Goal: Information Seeking & Learning: Learn about a topic

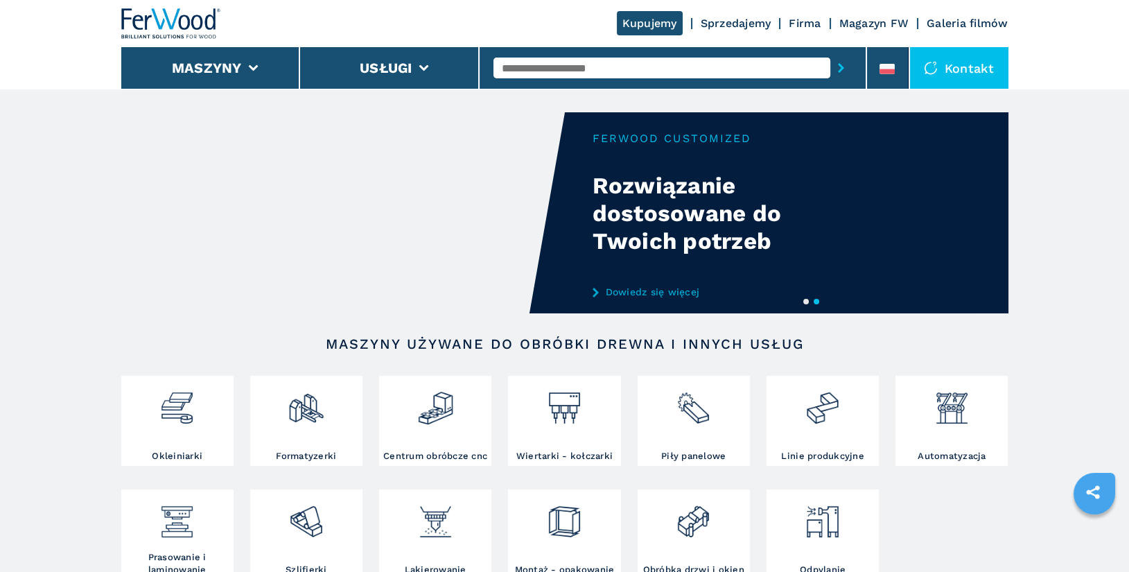
click at [573, 67] on input "text" at bounding box center [662, 68] width 337 height 21
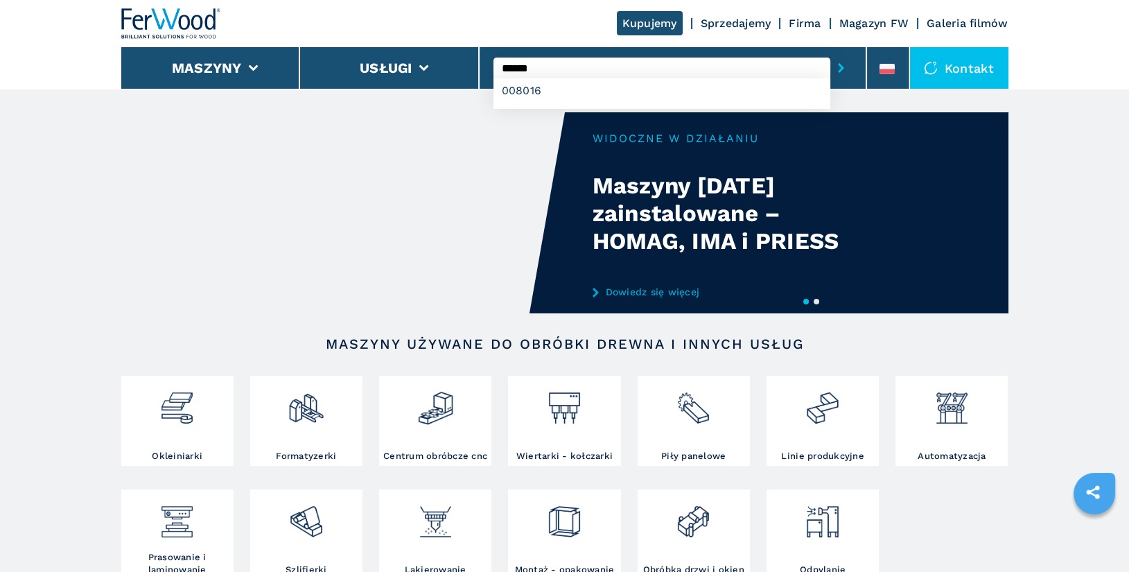
type input "******"
click at [831, 52] on button "submit-button" at bounding box center [841, 68] width 21 height 32
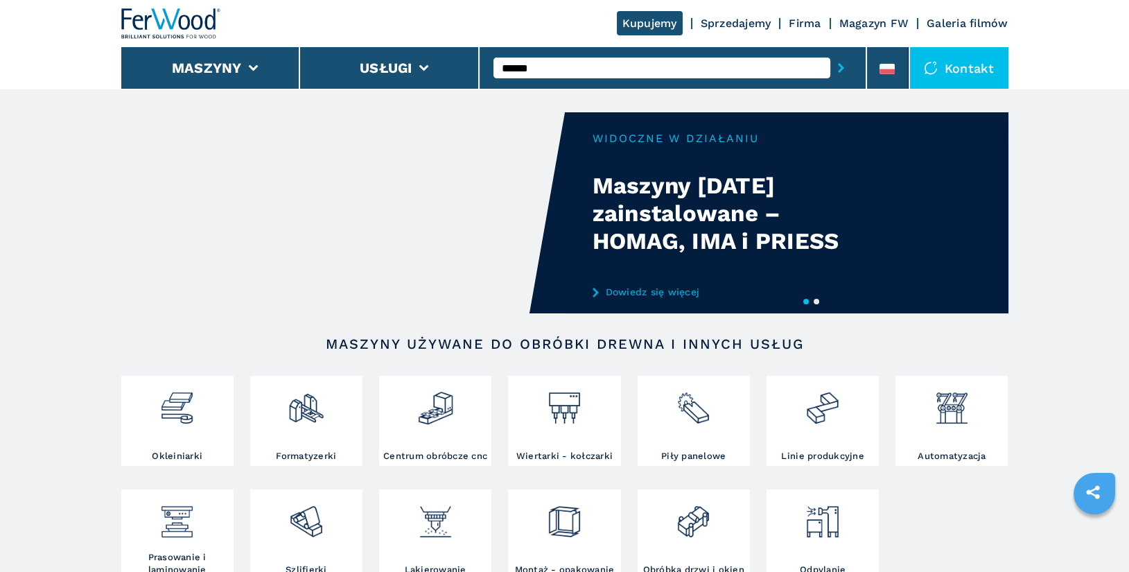
click at [573, 64] on input "******" at bounding box center [662, 68] width 337 height 21
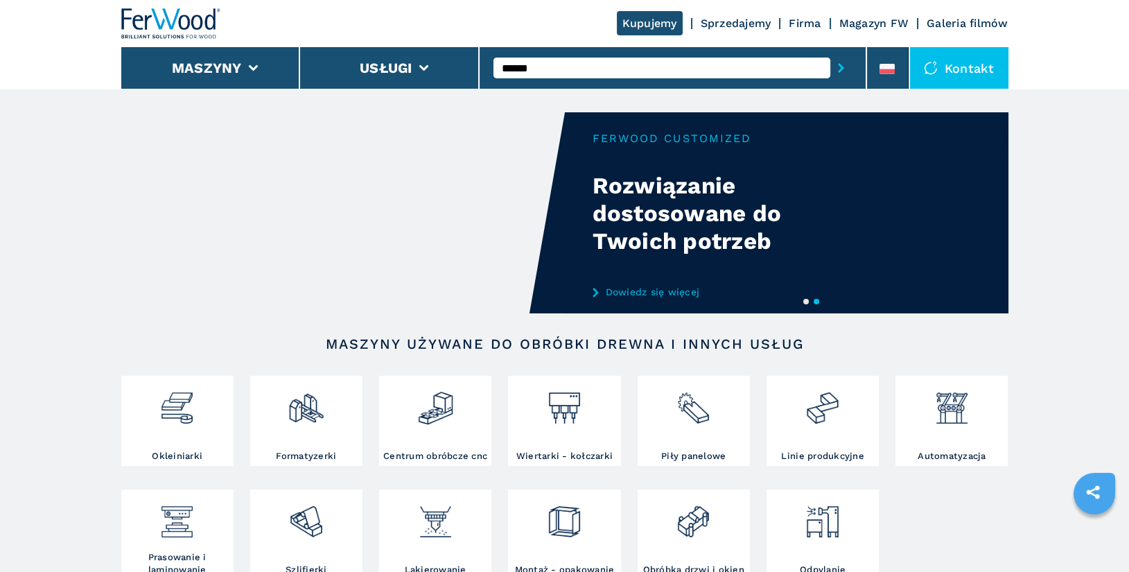
click at [831, 52] on button "submit-button" at bounding box center [841, 68] width 21 height 32
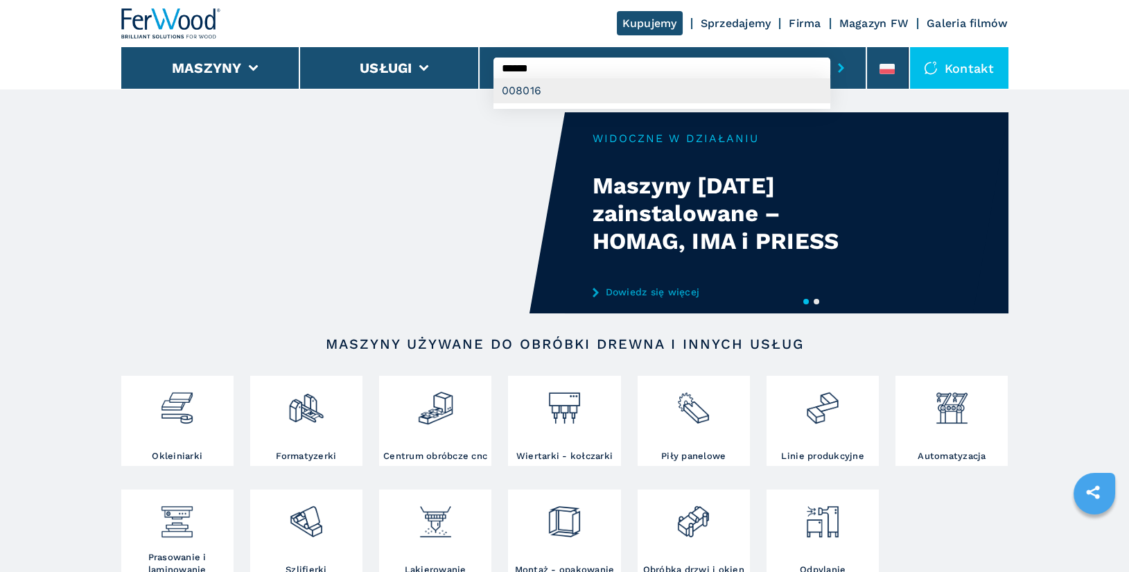
click at [532, 93] on div "008016" at bounding box center [662, 90] width 337 height 25
click at [551, 94] on div "008016" at bounding box center [662, 90] width 337 height 25
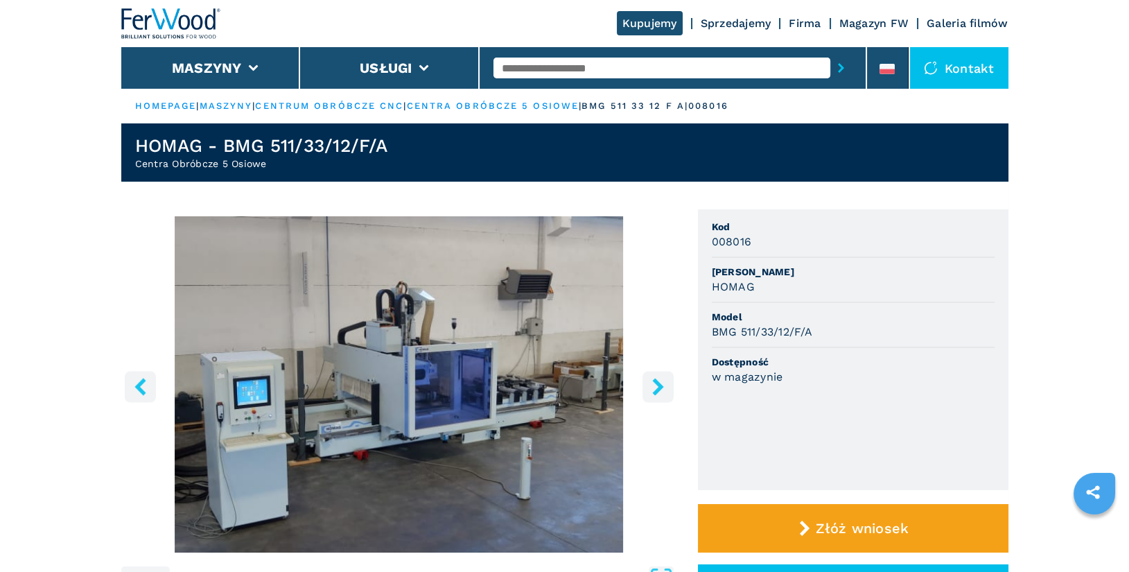
scroll to position [160, 0]
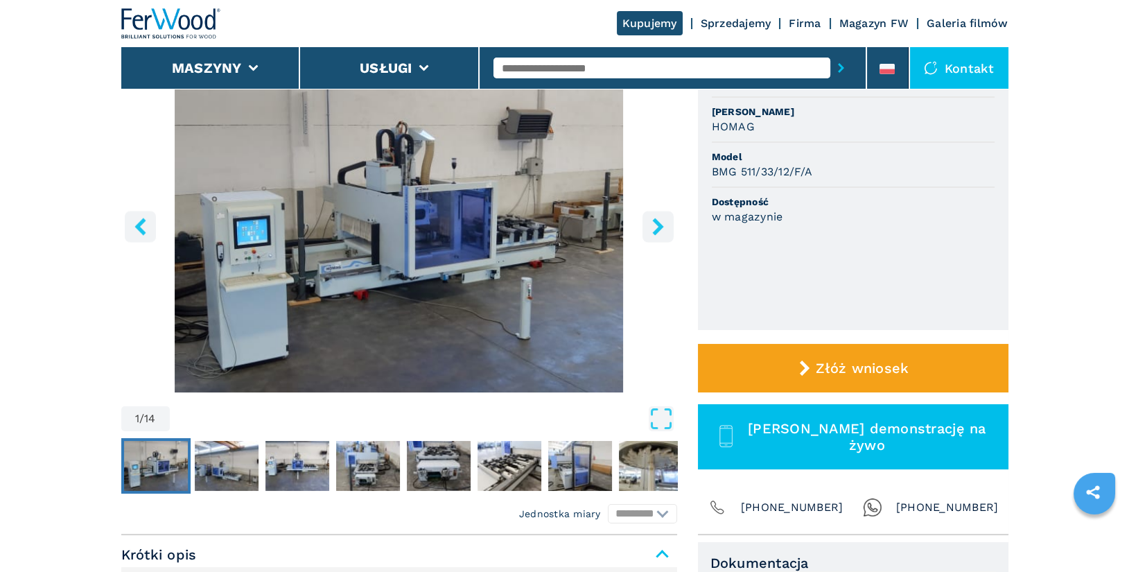
click at [664, 228] on icon "right-button" at bounding box center [658, 226] width 17 height 17
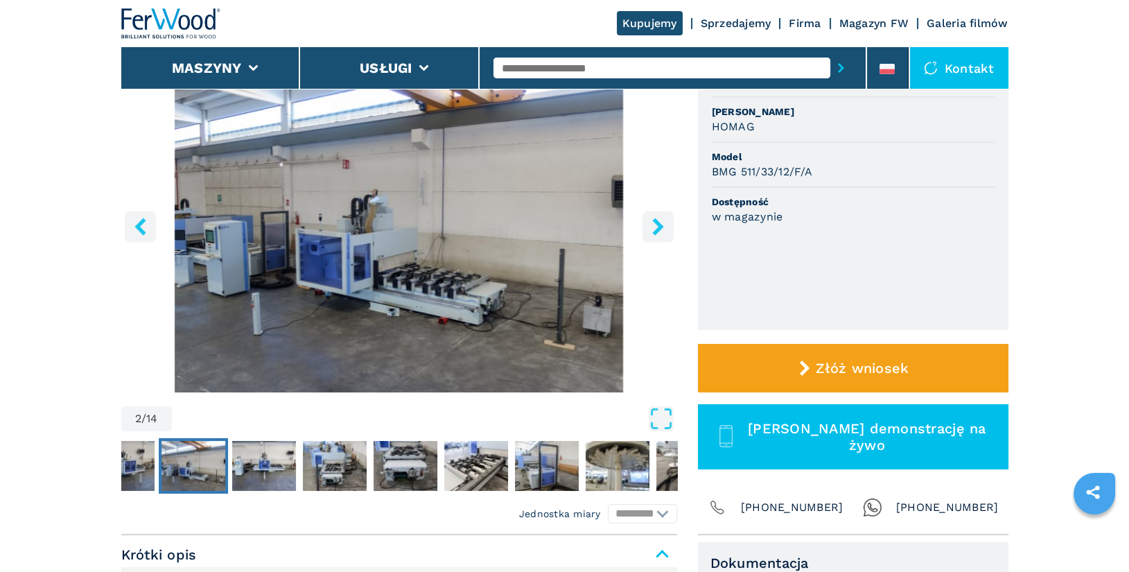
click at [664, 228] on icon "right-button" at bounding box center [658, 226] width 17 height 17
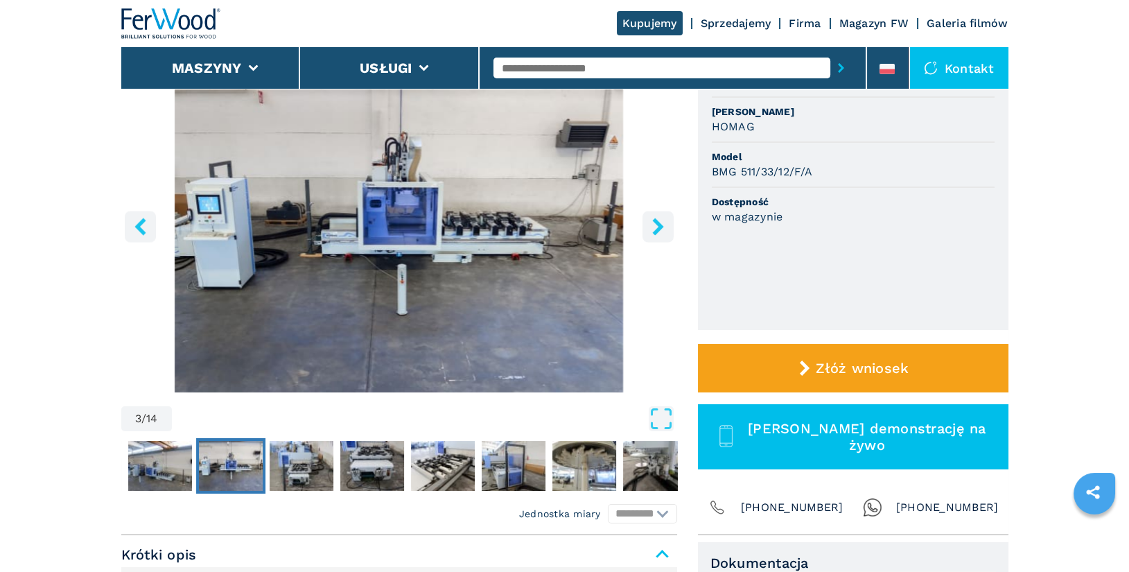
click at [664, 228] on icon "right-button" at bounding box center [658, 226] width 17 height 17
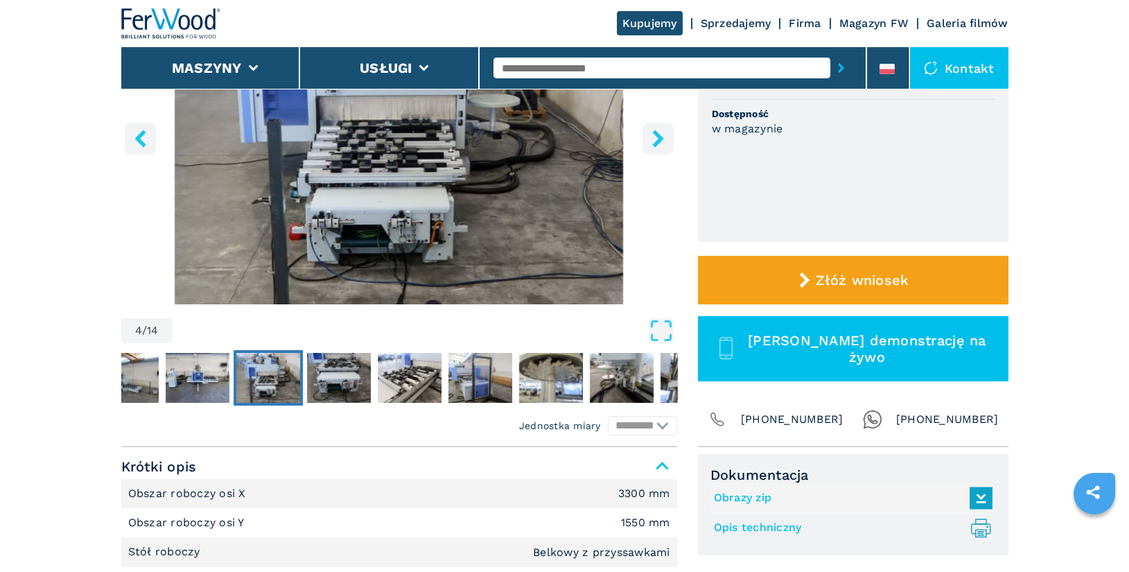
scroll to position [0, 0]
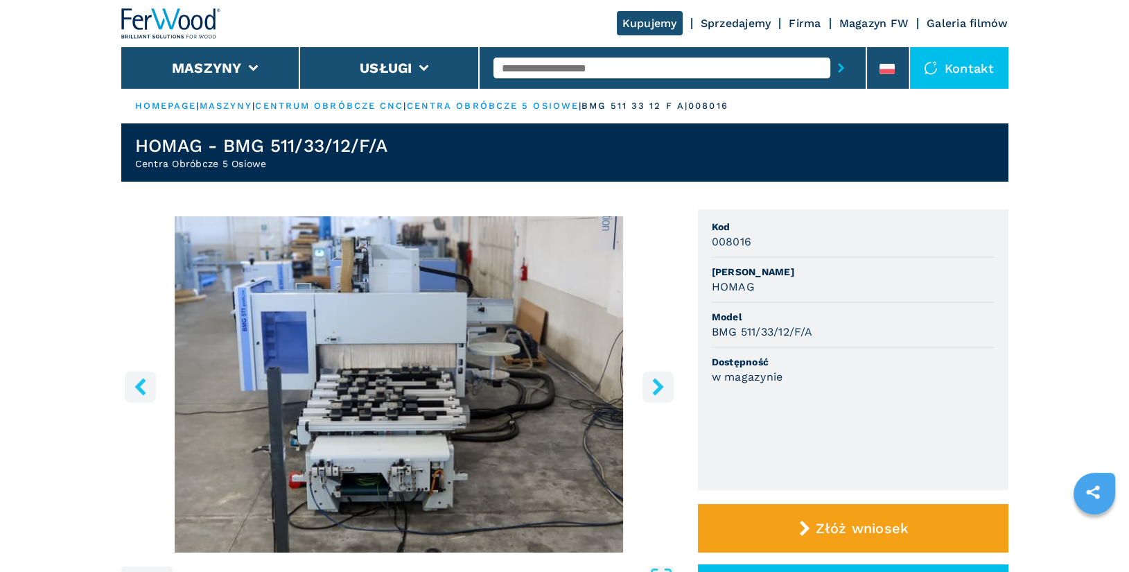
click at [673, 424] on img "Go to Slide 4" at bounding box center [399, 384] width 556 height 336
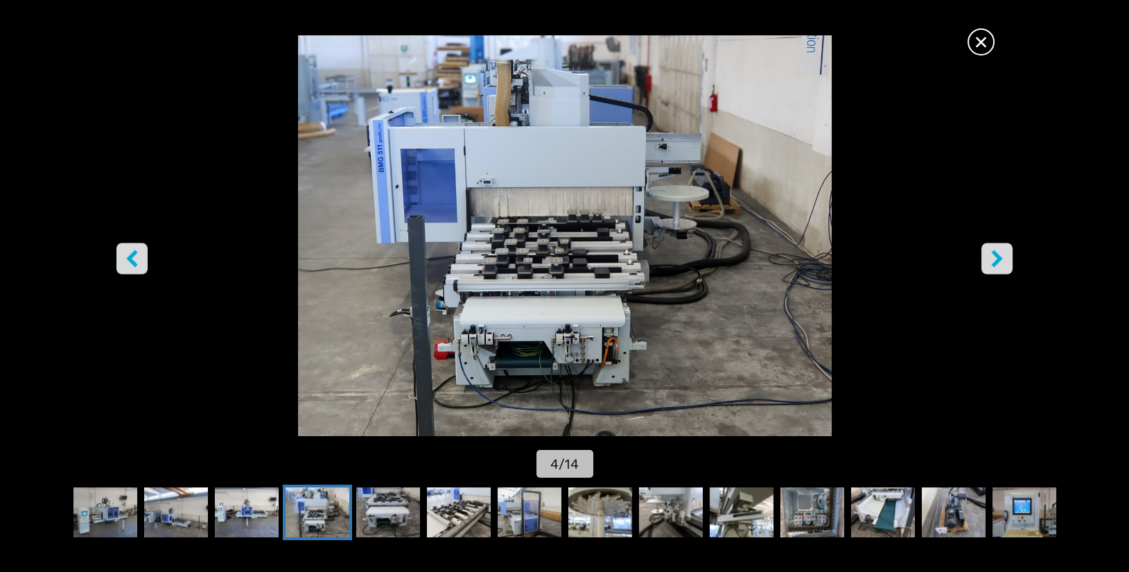
click at [980, 43] on span "×" at bounding box center [981, 39] width 24 height 24
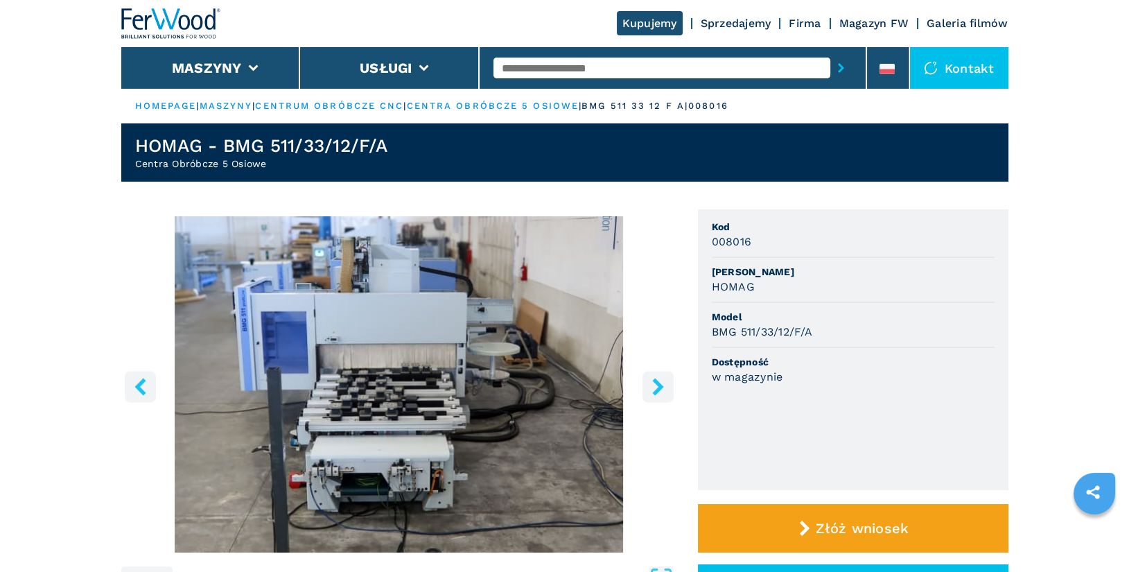
click at [136, 391] on icon "left-button" at bounding box center [140, 386] width 17 height 17
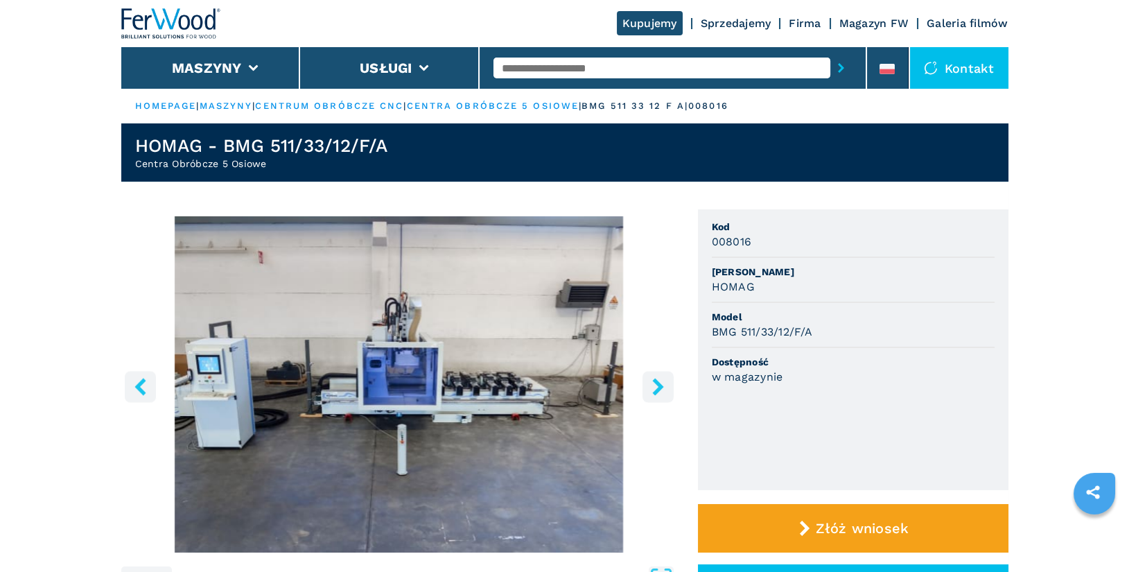
click at [136, 391] on icon "left-button" at bounding box center [140, 386] width 17 height 17
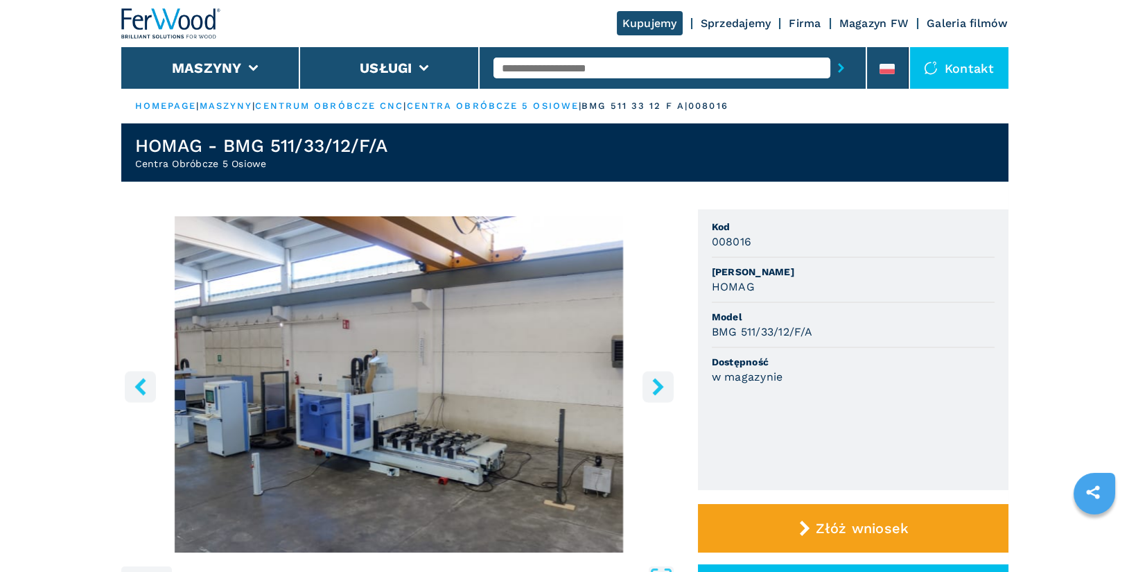
click at [141, 383] on icon "left-button" at bounding box center [140, 386] width 11 height 17
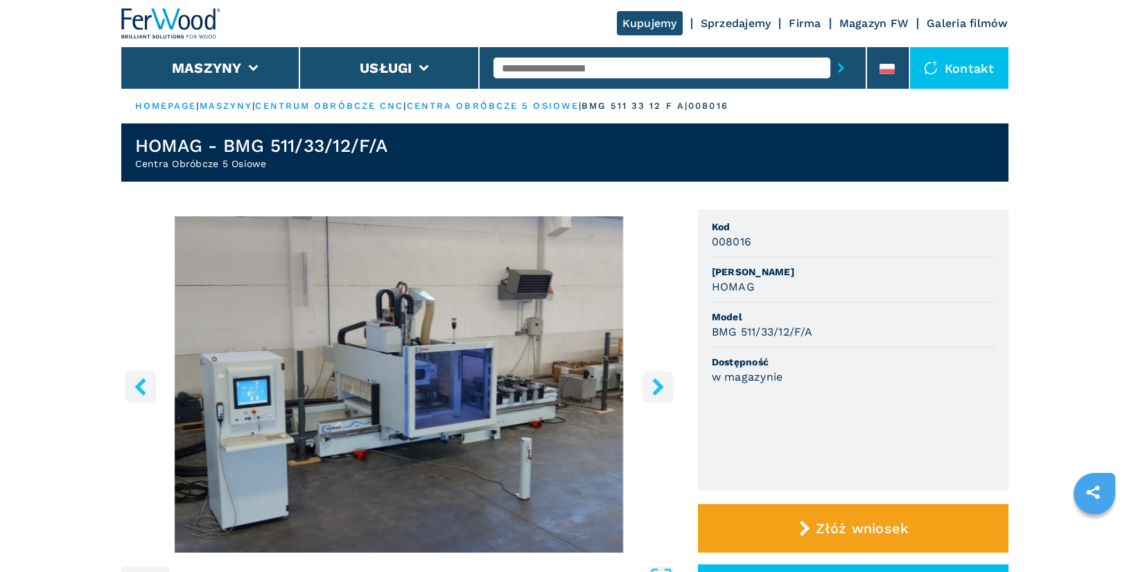
click at [141, 383] on icon "left-button" at bounding box center [140, 386] width 11 height 17
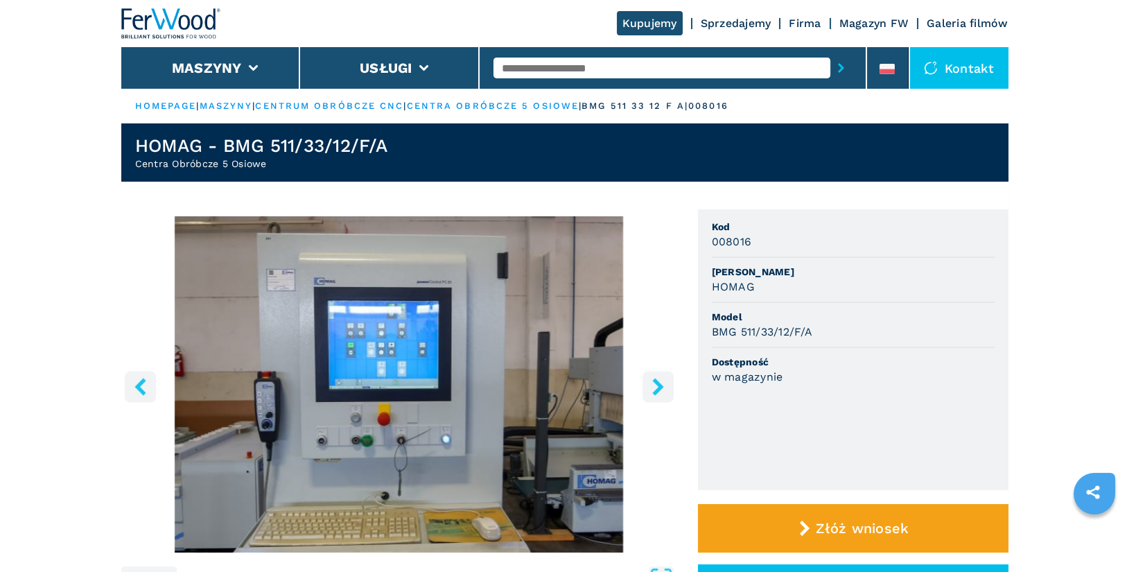
click at [141, 383] on icon "left-button" at bounding box center [140, 386] width 11 height 17
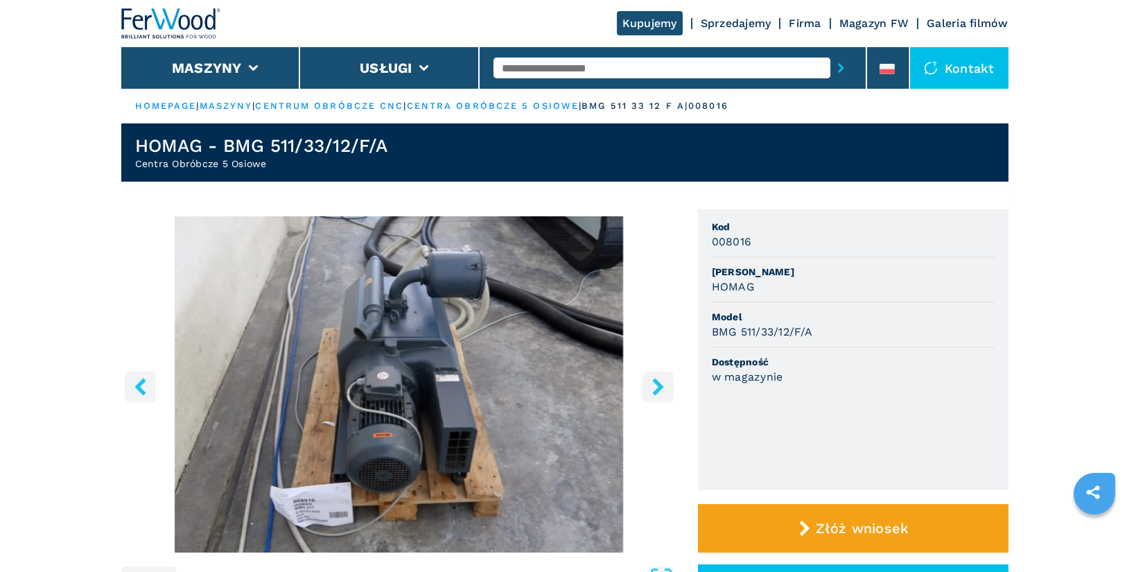
click at [141, 383] on icon "left-button" at bounding box center [140, 386] width 11 height 17
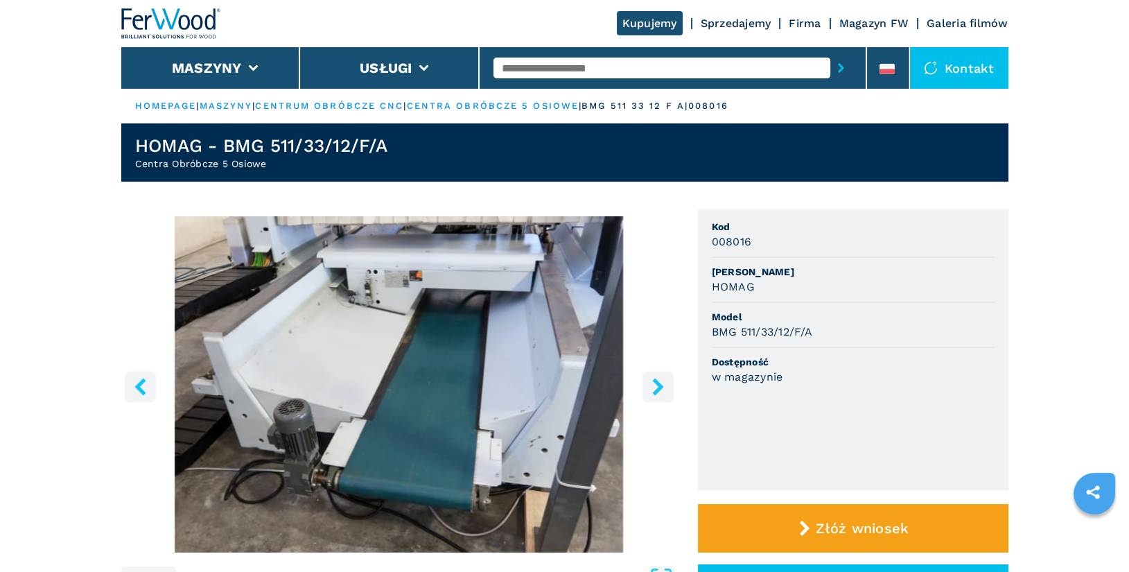
click at [141, 385] on icon "left-button" at bounding box center [140, 386] width 11 height 17
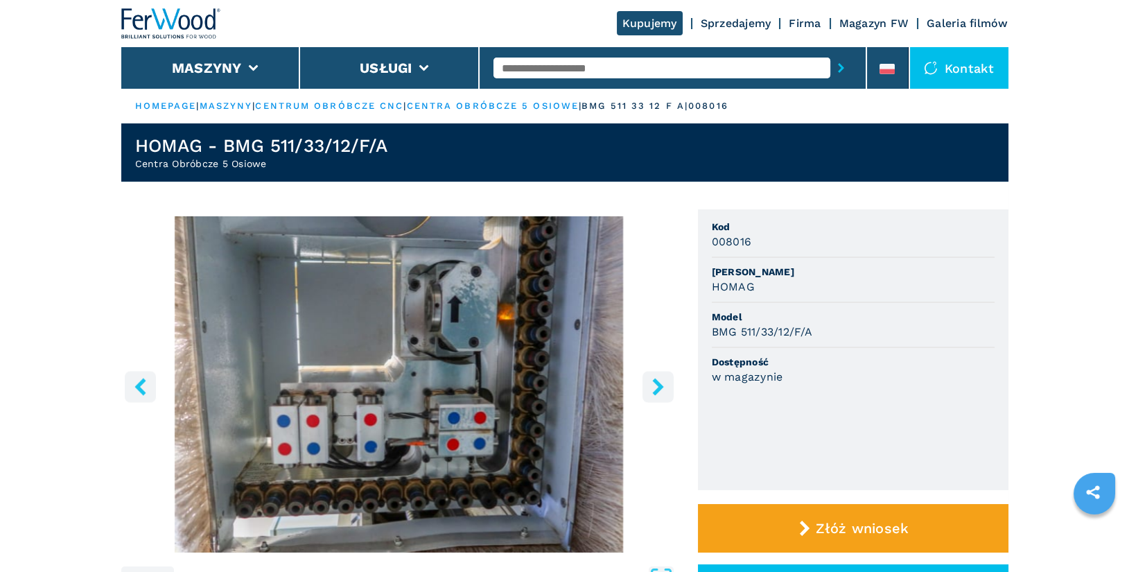
click at [141, 385] on icon "left-button" at bounding box center [140, 386] width 11 height 17
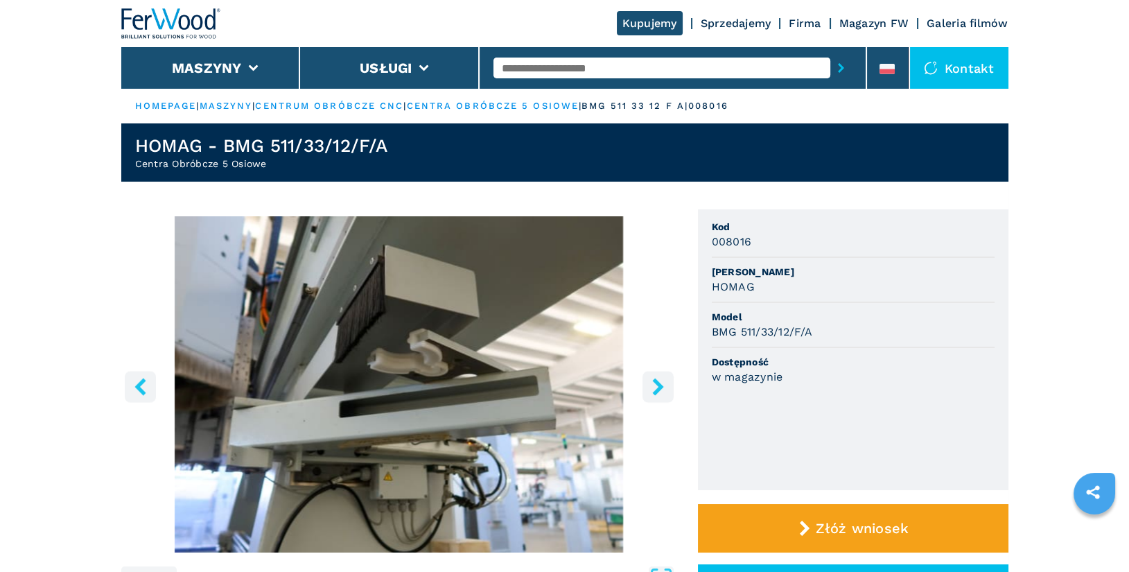
click at [141, 385] on icon "left-button" at bounding box center [140, 386] width 11 height 17
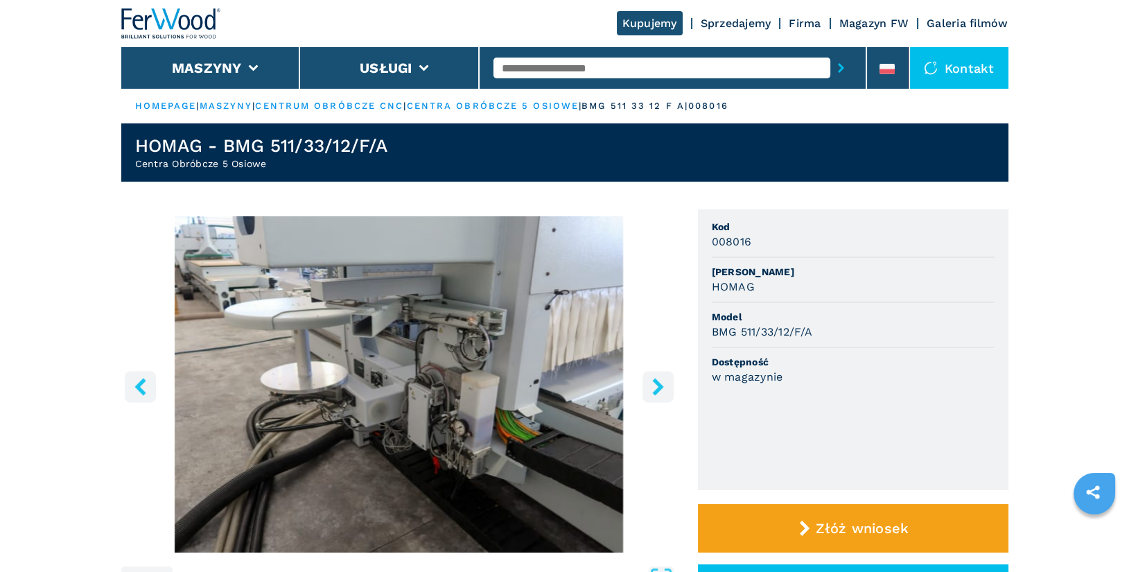
click at [661, 386] on icon "right-button" at bounding box center [657, 386] width 11 height 17
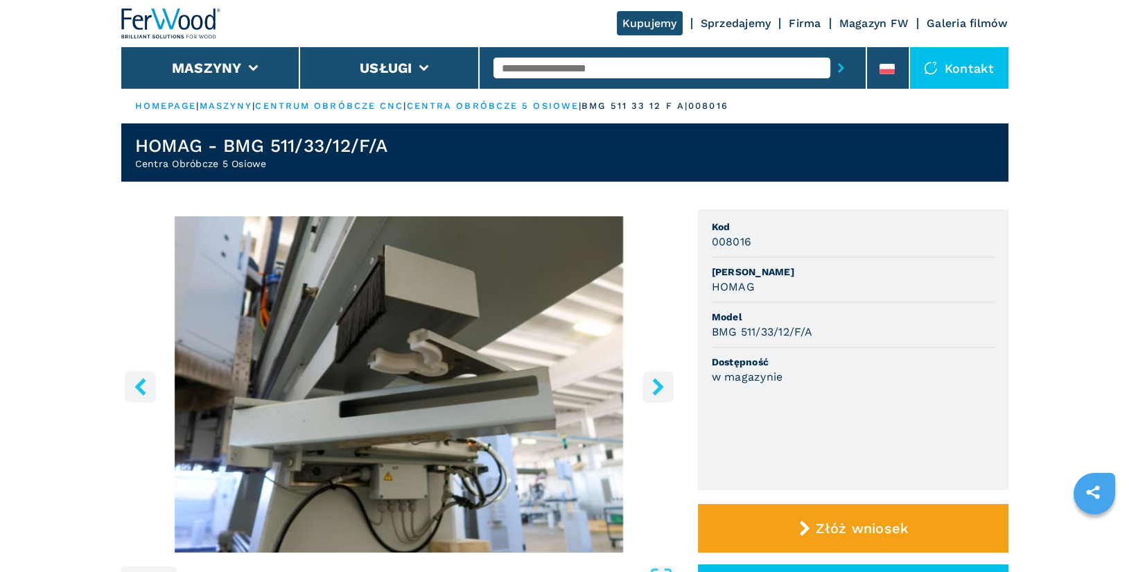
click at [661, 386] on icon "right-button" at bounding box center [657, 386] width 11 height 17
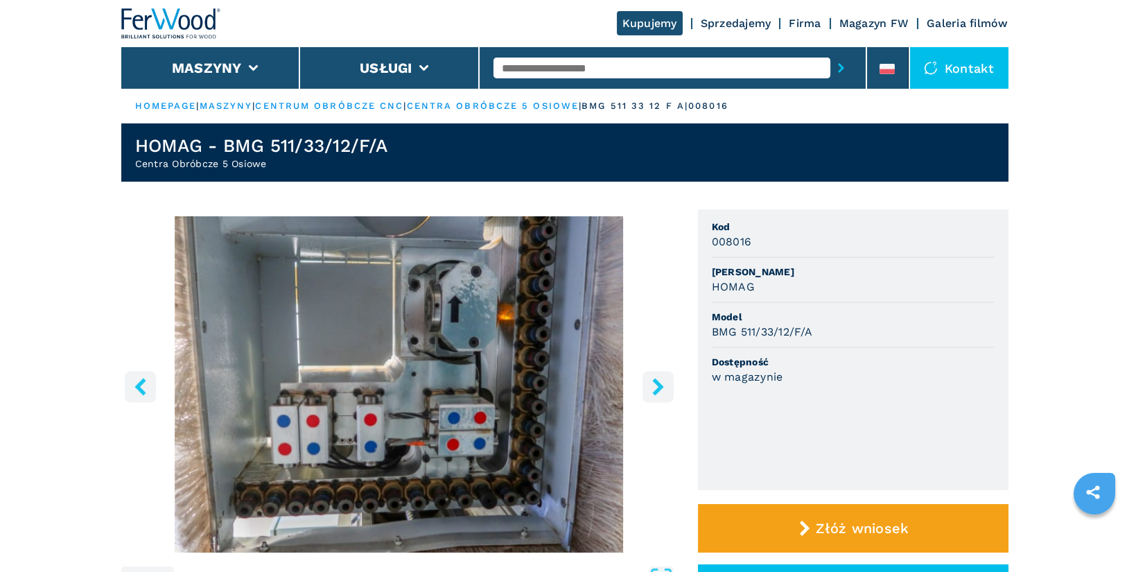
click at [661, 386] on icon "right-button" at bounding box center [657, 386] width 11 height 17
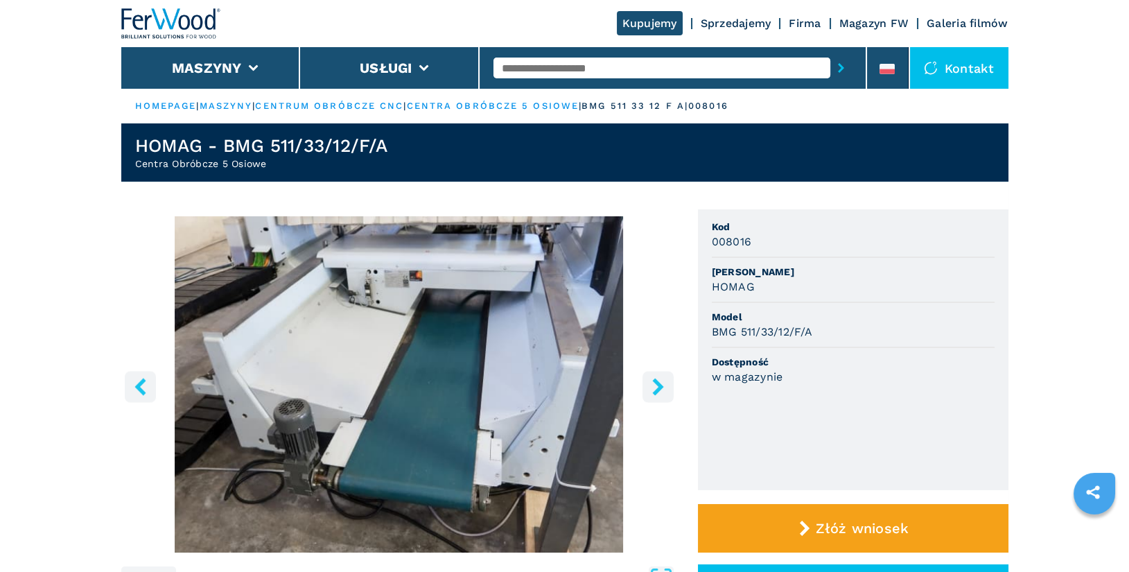
click at [661, 386] on icon "right-button" at bounding box center [657, 386] width 11 height 17
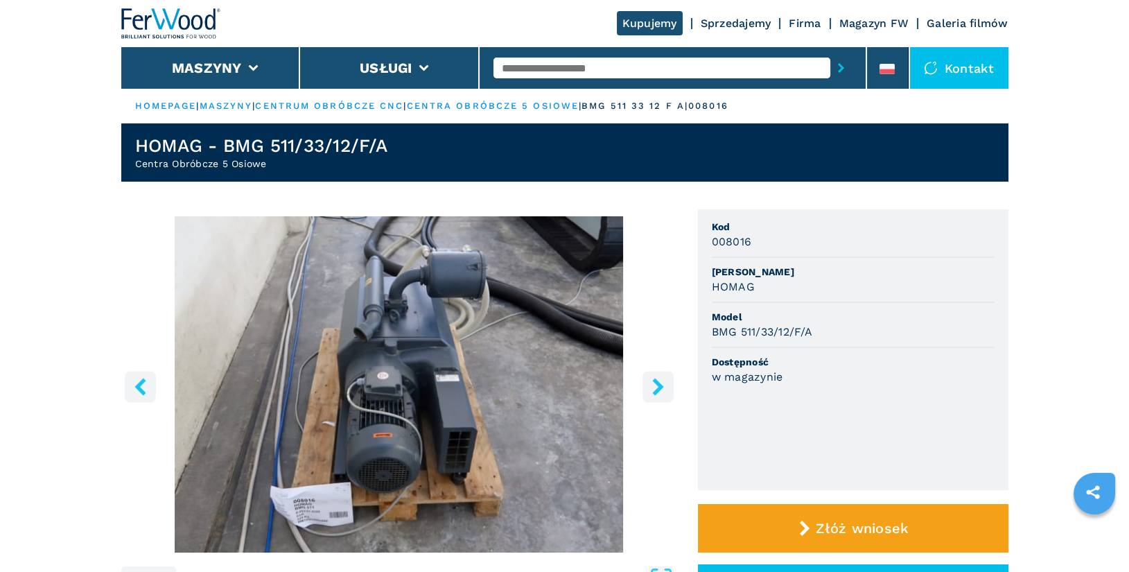
click at [661, 386] on icon "right-button" at bounding box center [657, 386] width 11 height 17
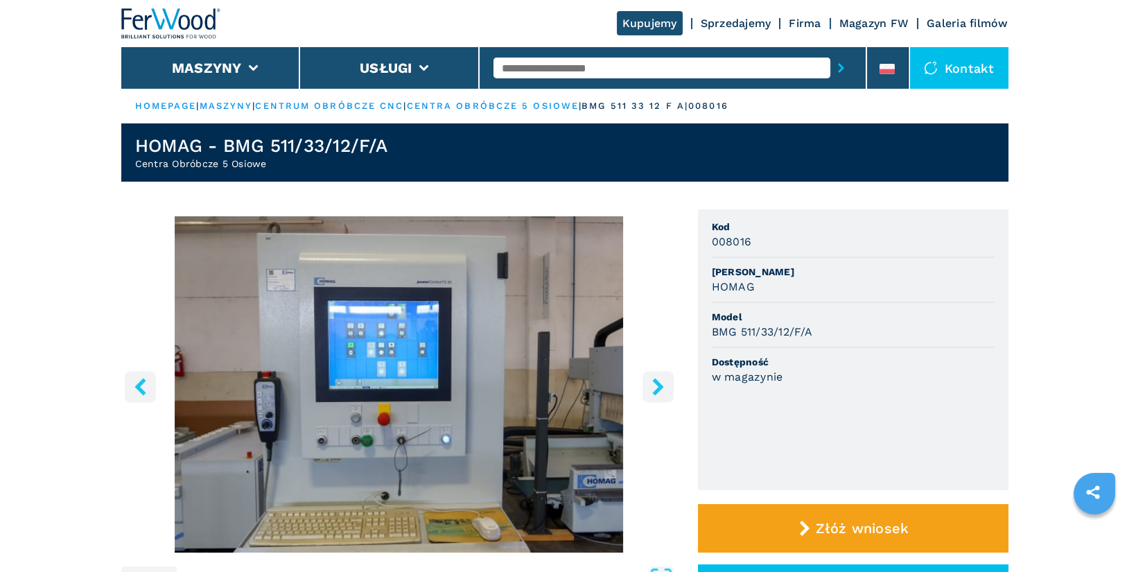
click at [661, 386] on icon "right-button" at bounding box center [657, 386] width 11 height 17
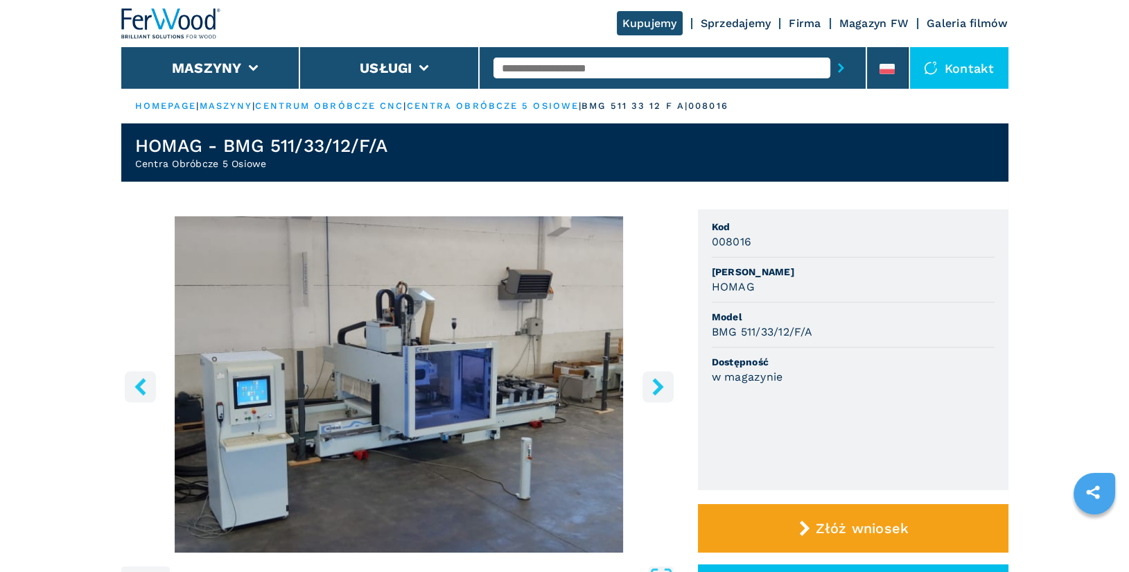
click at [661, 386] on icon "right-button" at bounding box center [657, 386] width 11 height 17
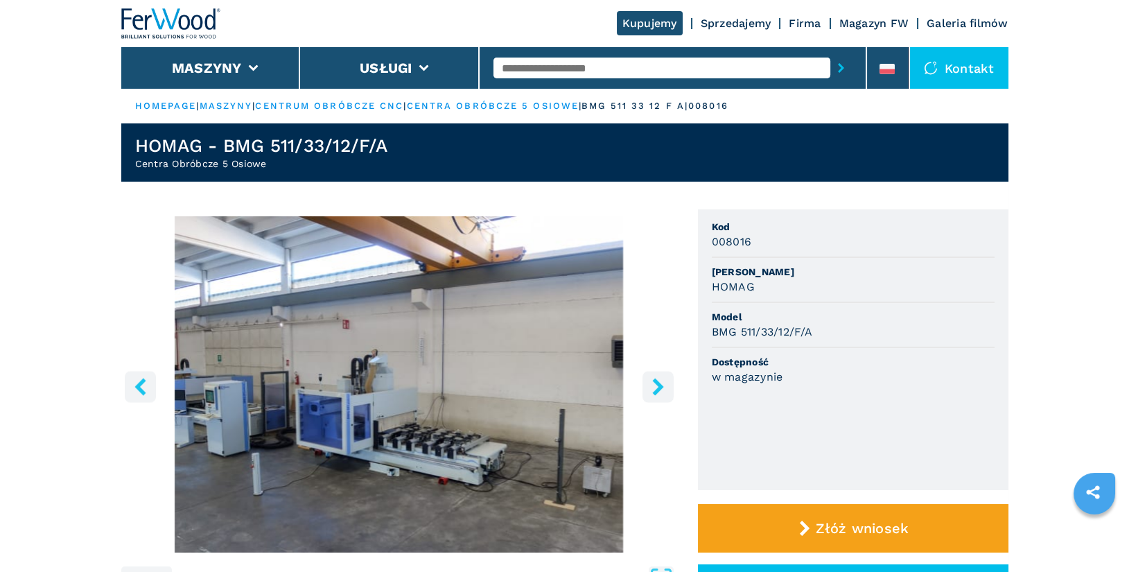
click at [660, 253] on img "Go to Slide 2" at bounding box center [399, 384] width 556 height 336
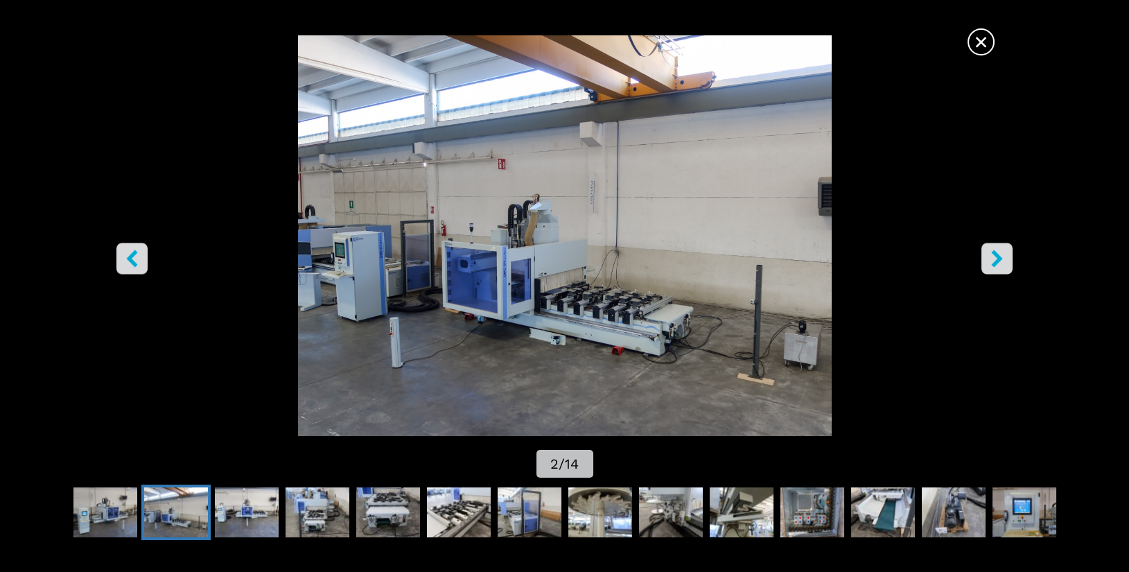
click at [988, 51] on span "×" at bounding box center [981, 39] width 24 height 24
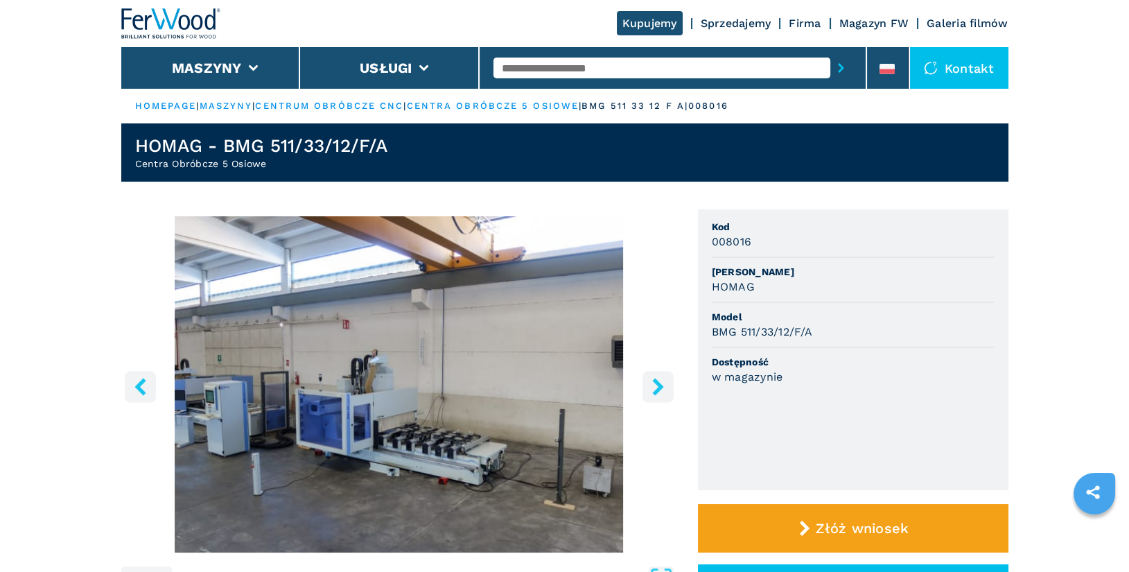
click at [607, 71] on input "text" at bounding box center [662, 68] width 337 height 21
type input "******"
click at [831, 52] on button "submit-button" at bounding box center [841, 68] width 21 height 32
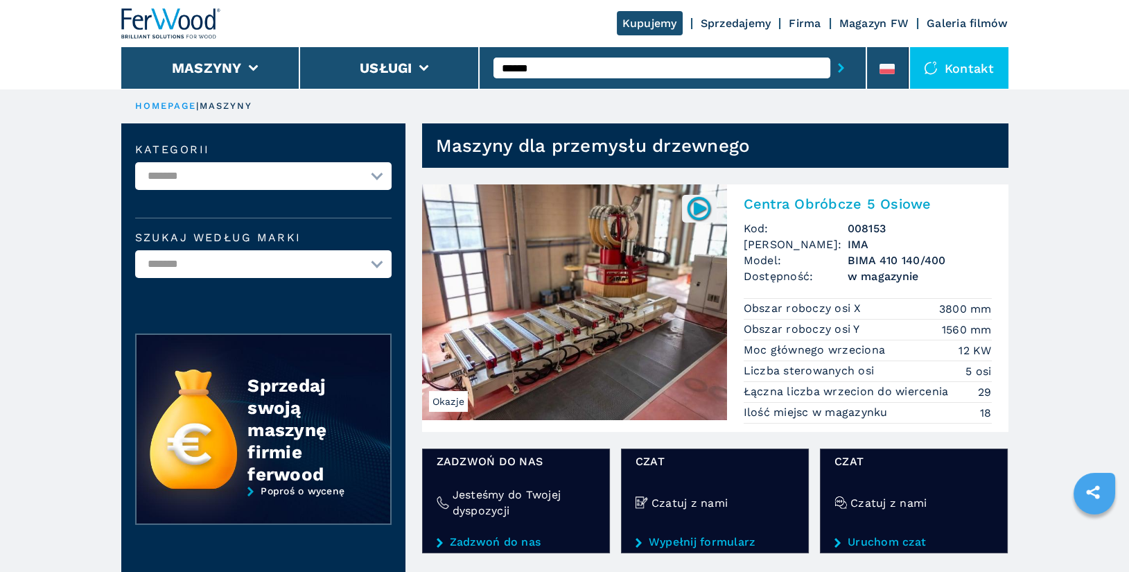
click at [839, 202] on h2 "Centra Obróbcze 5 Osiowe" at bounding box center [868, 204] width 248 height 17
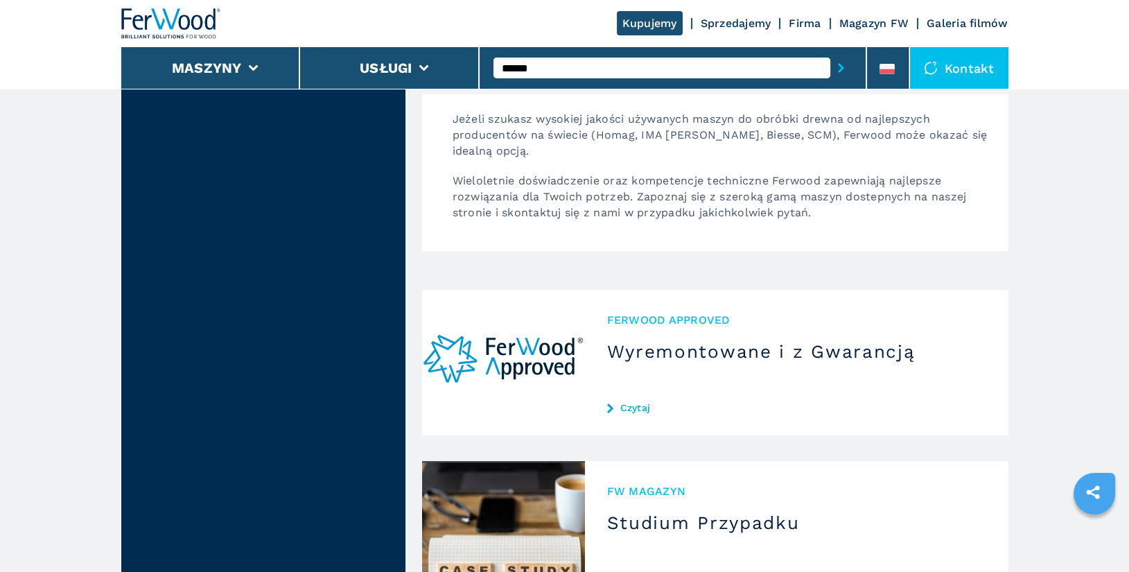
scroll to position [490, 0]
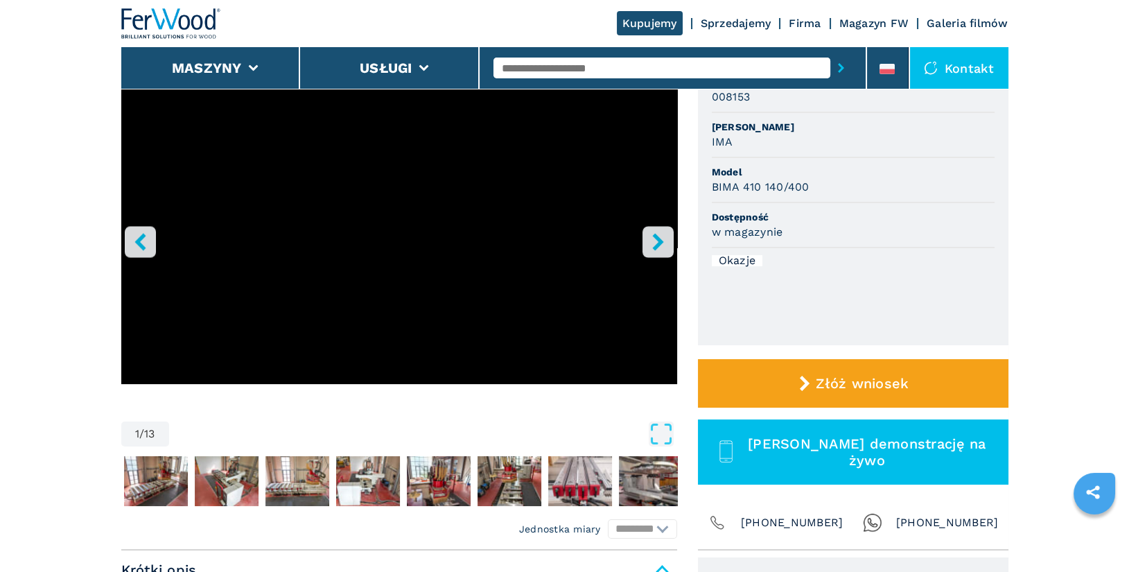
scroll to position [132, 0]
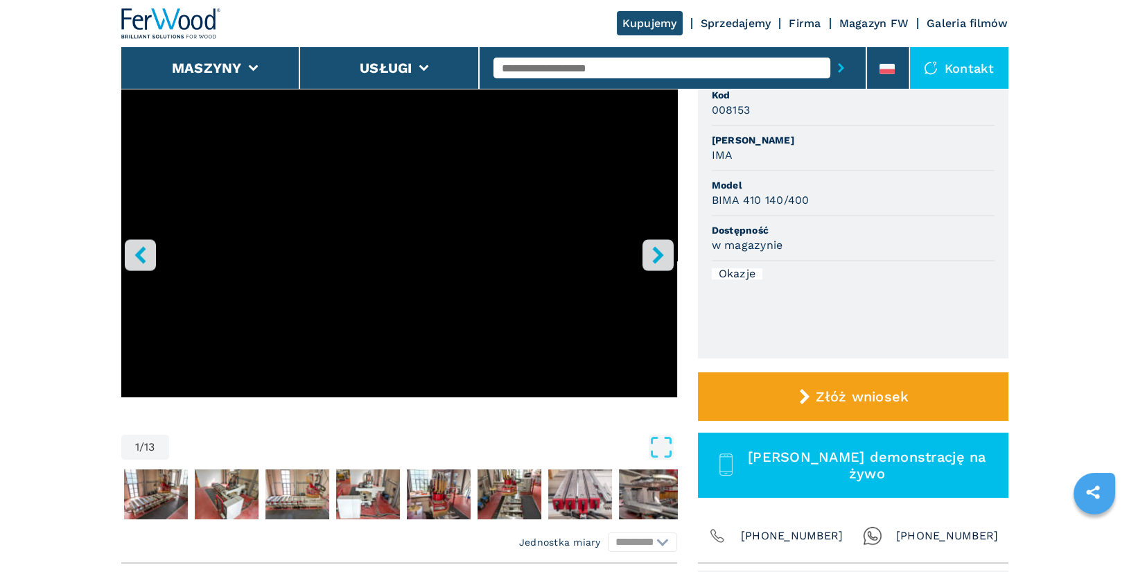
click at [661, 264] on button "right-button" at bounding box center [658, 254] width 31 height 31
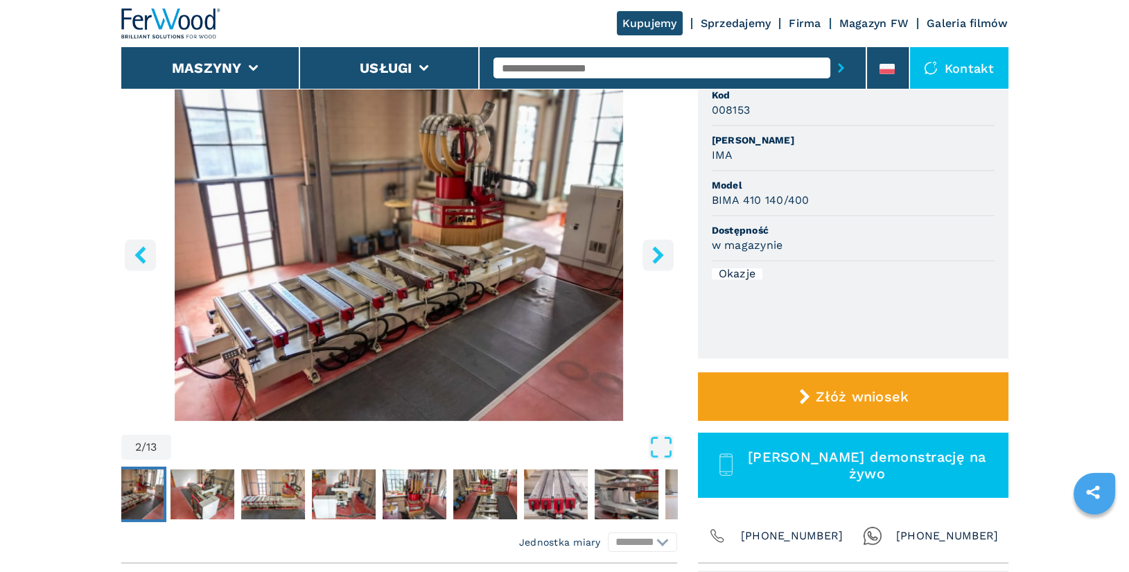
click at [661, 264] on button "right-button" at bounding box center [658, 254] width 31 height 31
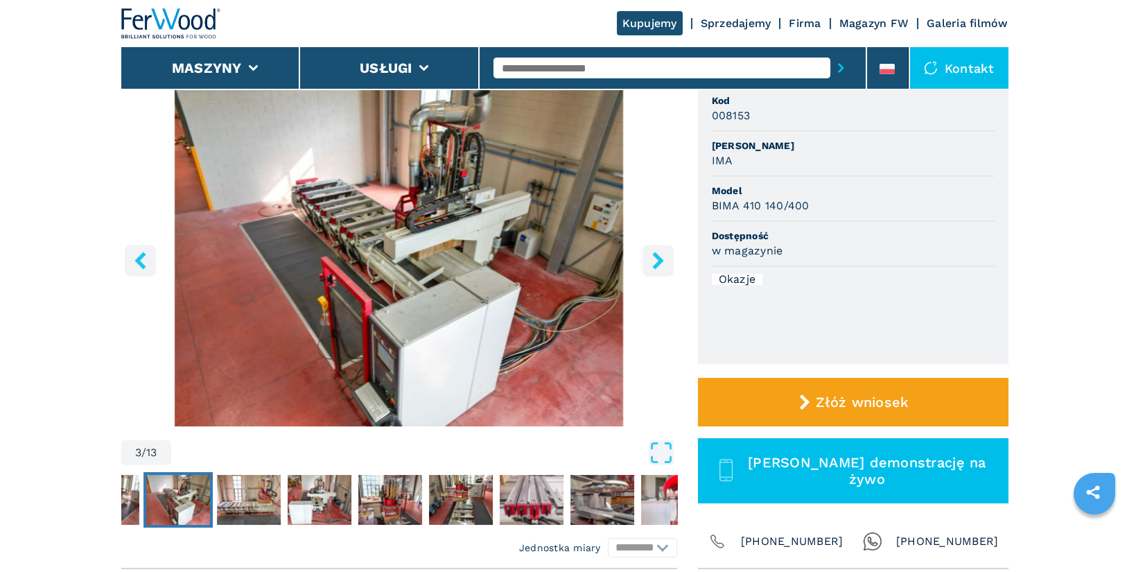
scroll to position [115, 0]
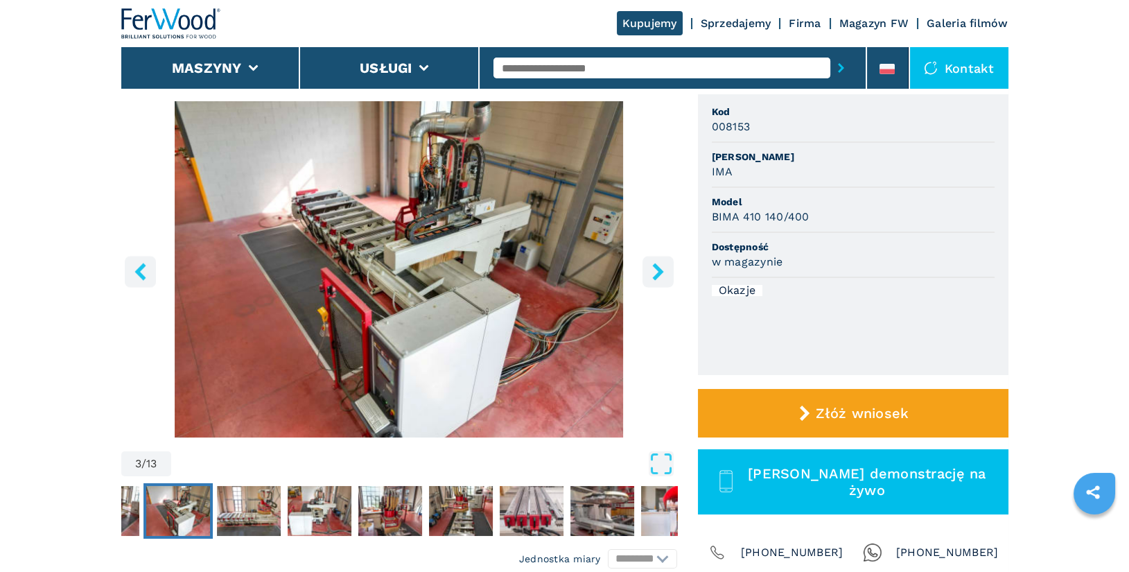
click at [661, 275] on icon "right-button" at bounding box center [658, 271] width 17 height 17
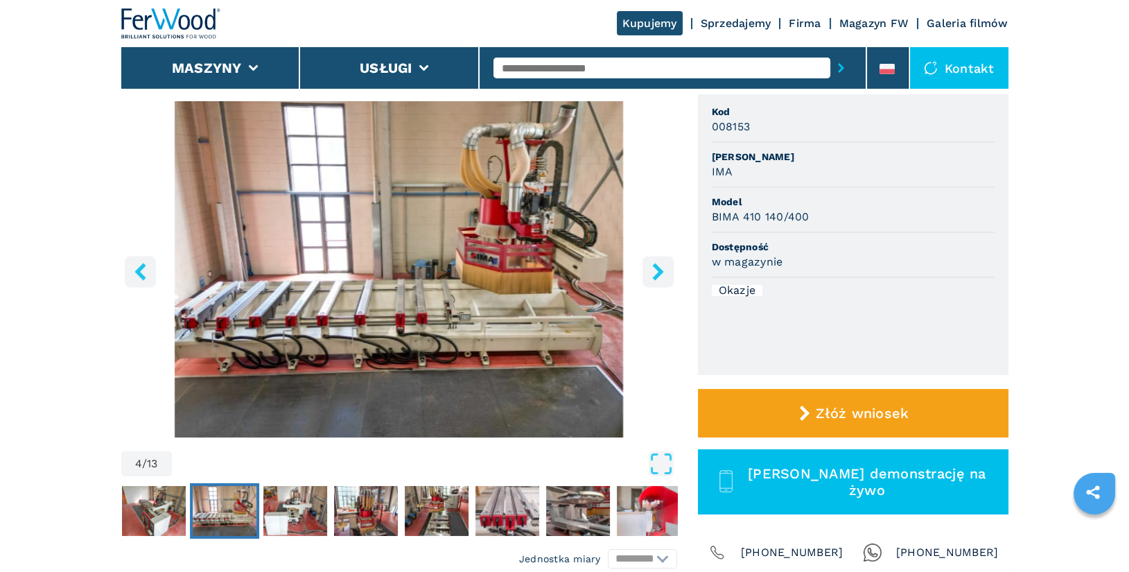
click at [659, 277] on icon "right-button" at bounding box center [658, 271] width 17 height 17
